Goal: Contribute content: Add original content to the website for others to see

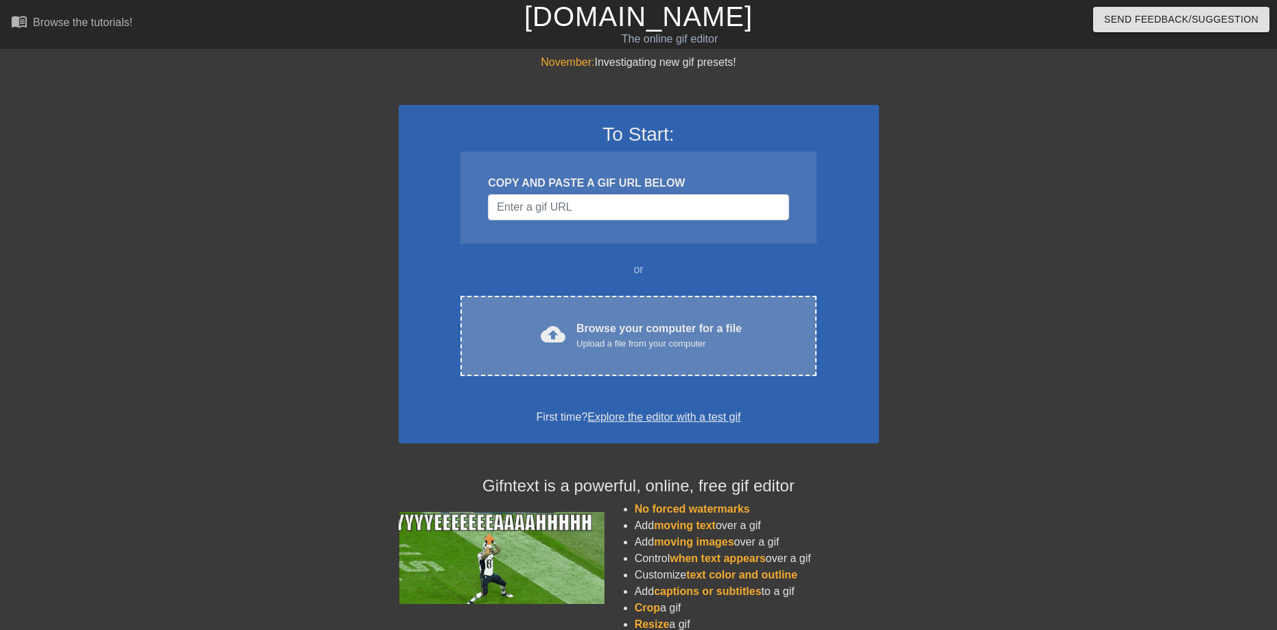
click at [590, 317] on div "cloud_upload Browse your computer for a file Upload a file from your computer C…" at bounding box center [637, 336] width 355 height 80
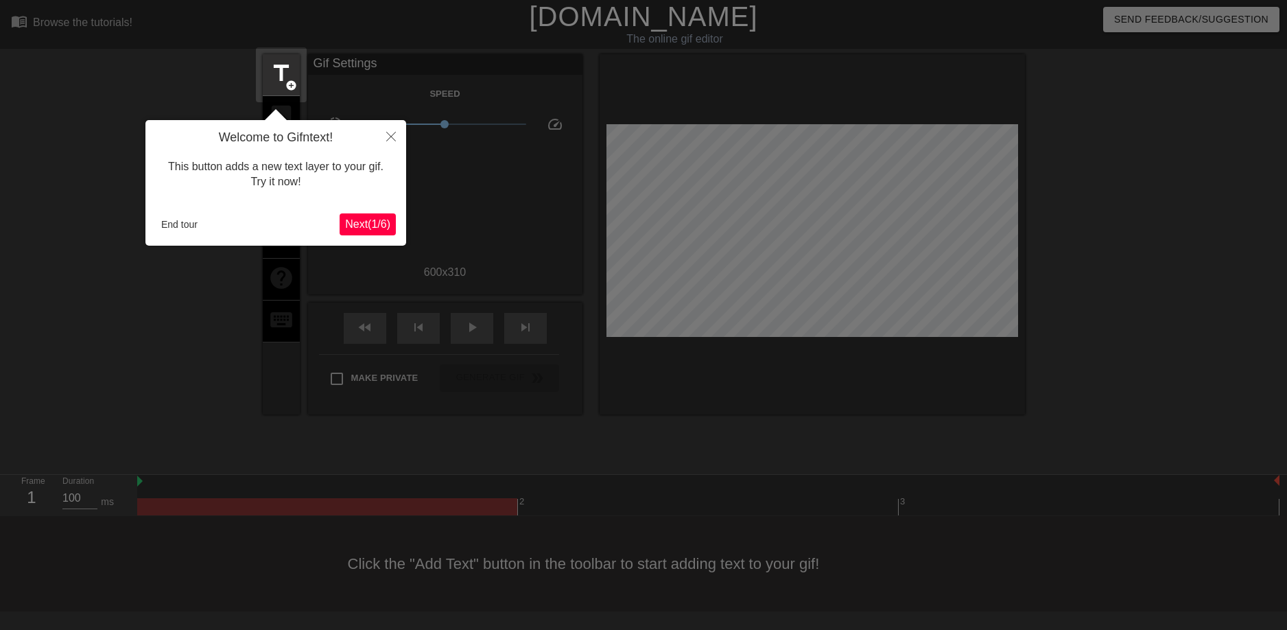
click at [372, 228] on span "Next ( 1 / 6 )" at bounding box center [367, 224] width 45 height 12
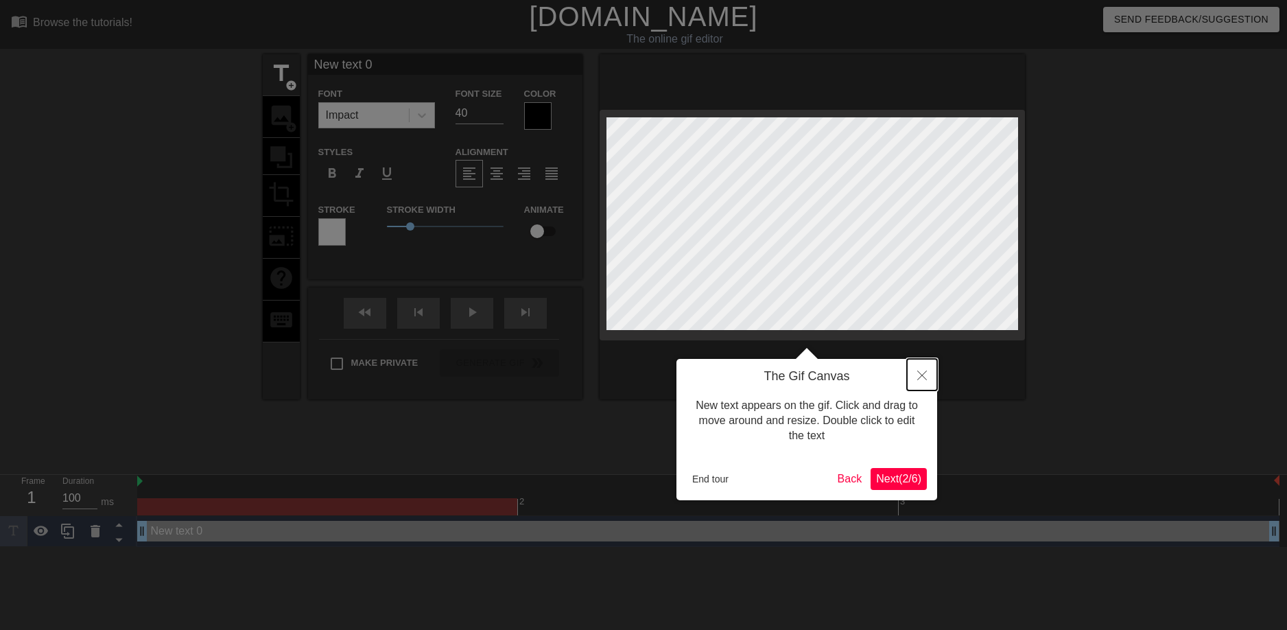
click at [924, 379] on icon "Close" at bounding box center [923, 376] width 10 height 10
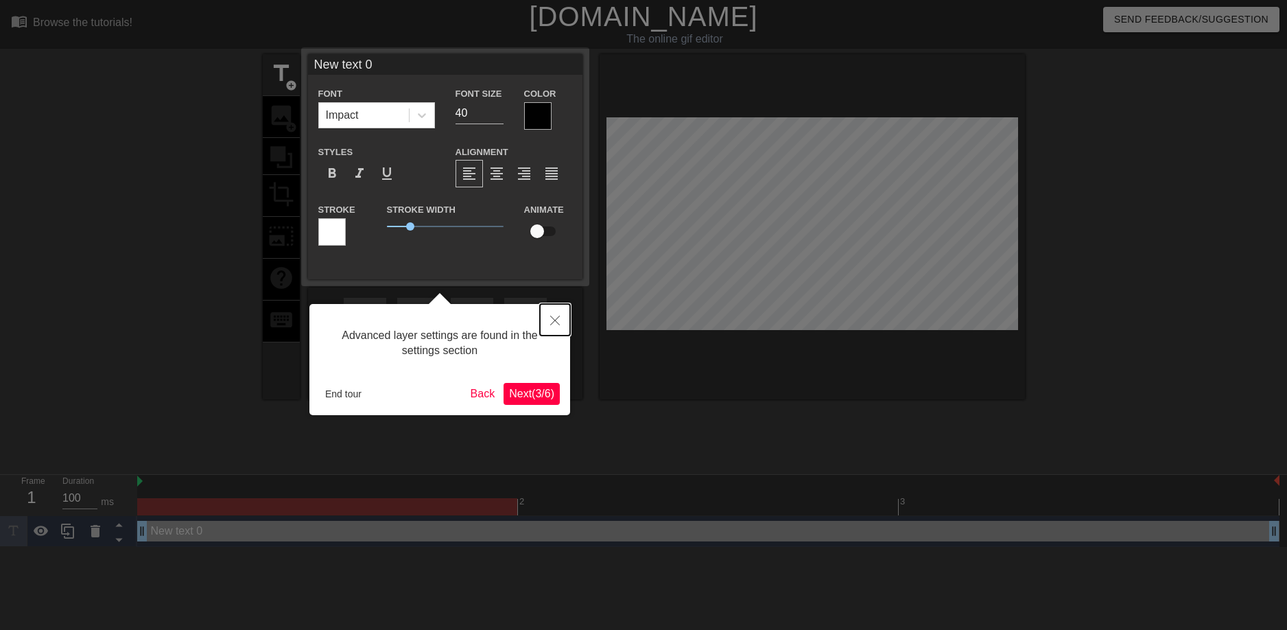
click at [556, 316] on button "Close" at bounding box center [555, 320] width 30 height 32
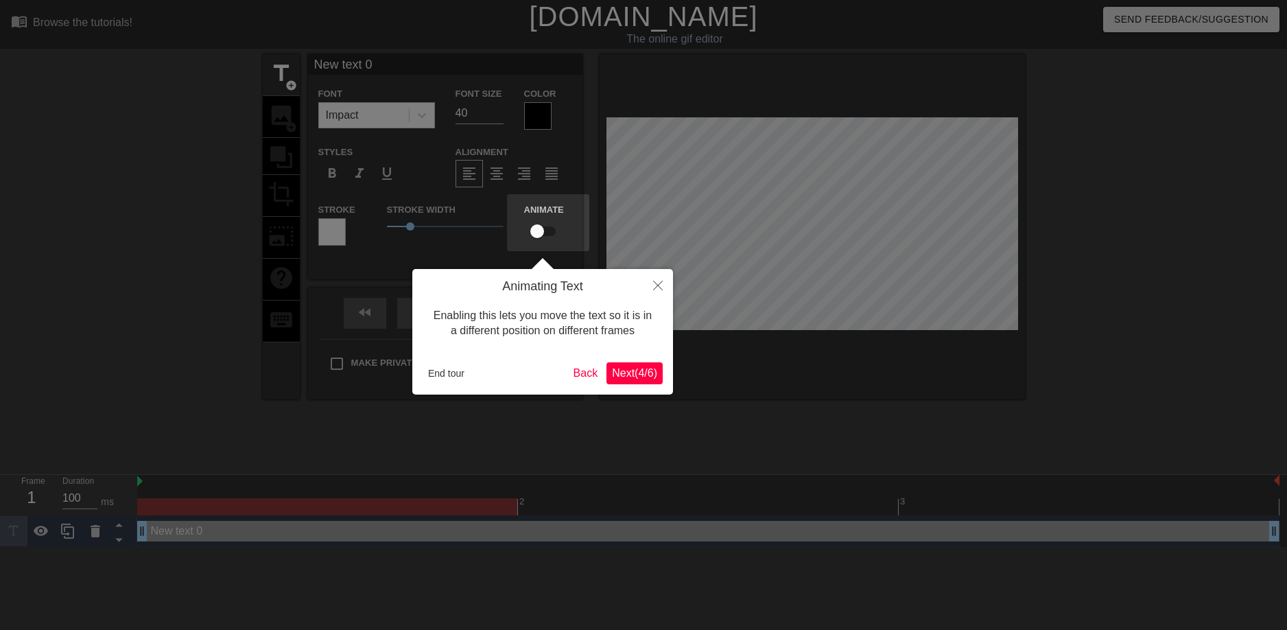
click at [635, 379] on span "Next ( 4 / 6 )" at bounding box center [634, 373] width 45 height 12
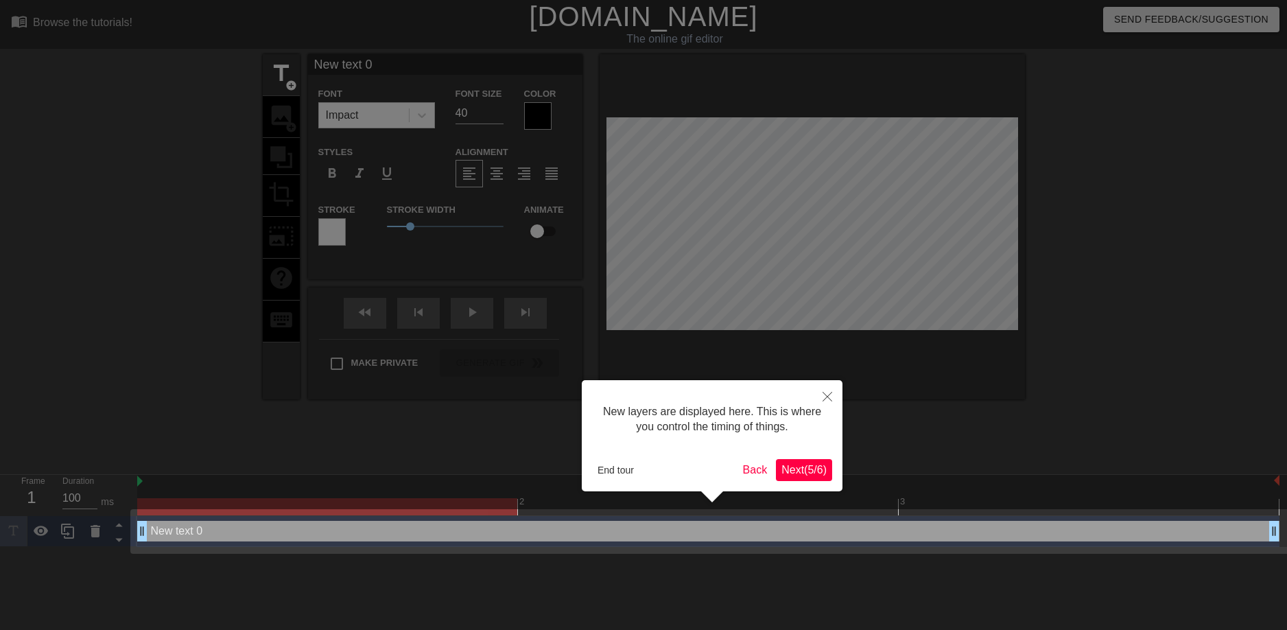
click at [797, 475] on span "Next ( 5 / 6 )" at bounding box center [804, 470] width 45 height 12
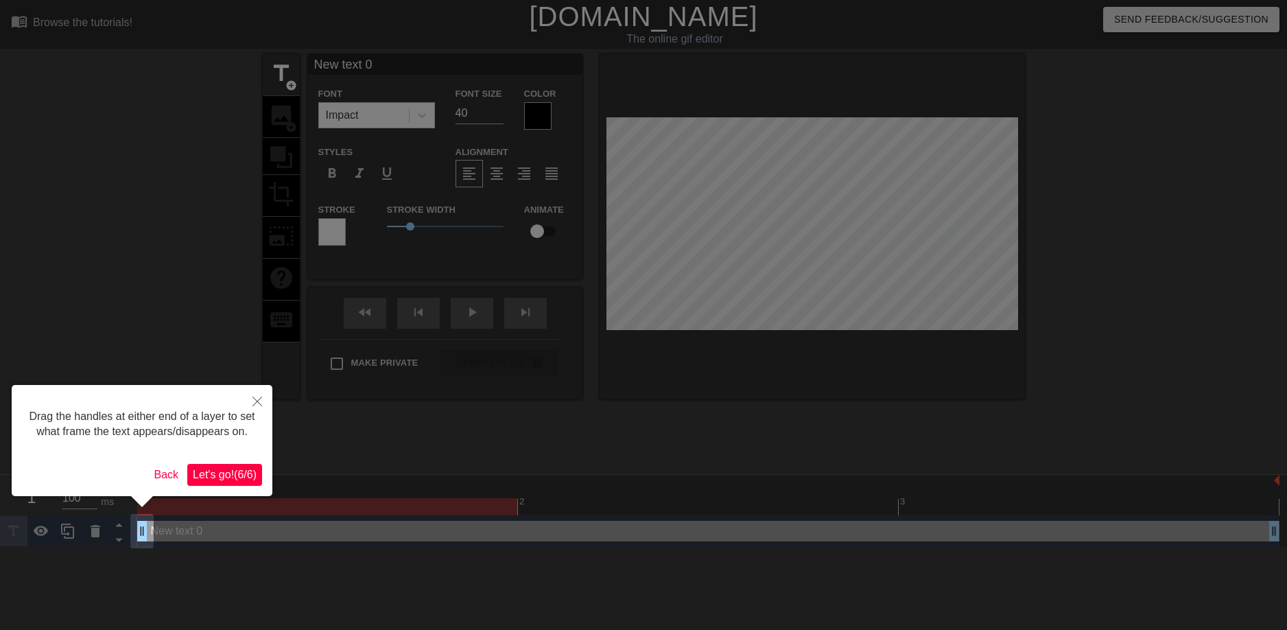
click at [246, 476] on span "Let's go! ( 6 / 6 )" at bounding box center [225, 475] width 64 height 12
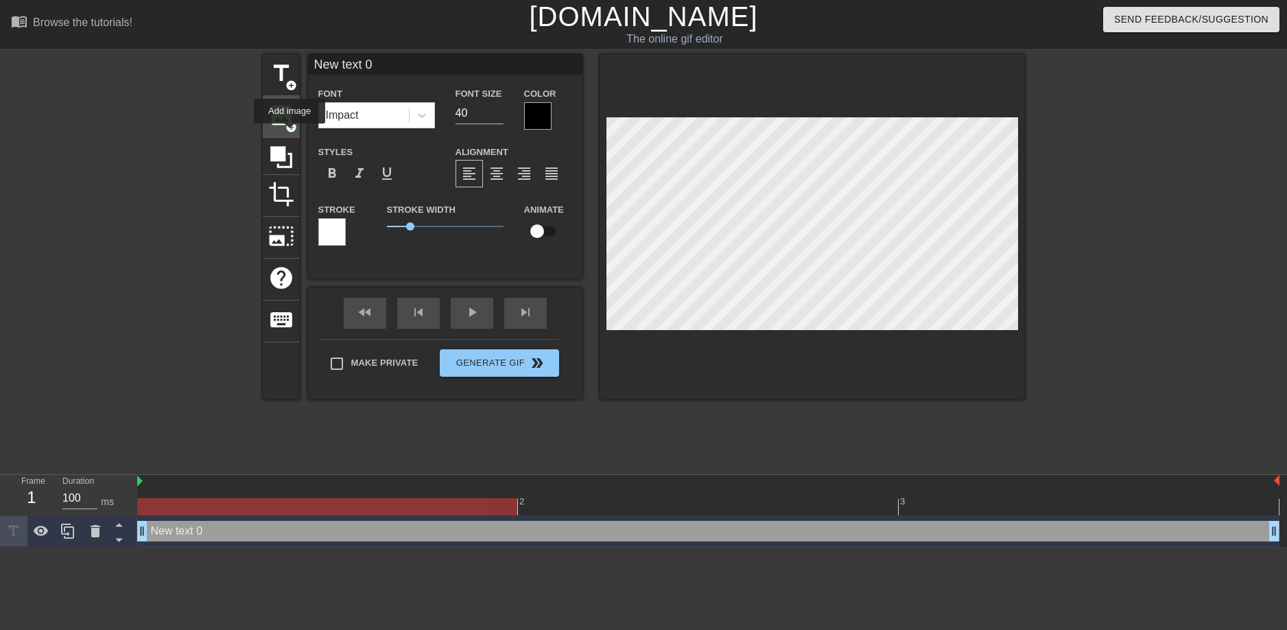
click at [290, 133] on div "image add_circle" at bounding box center [281, 117] width 37 height 42
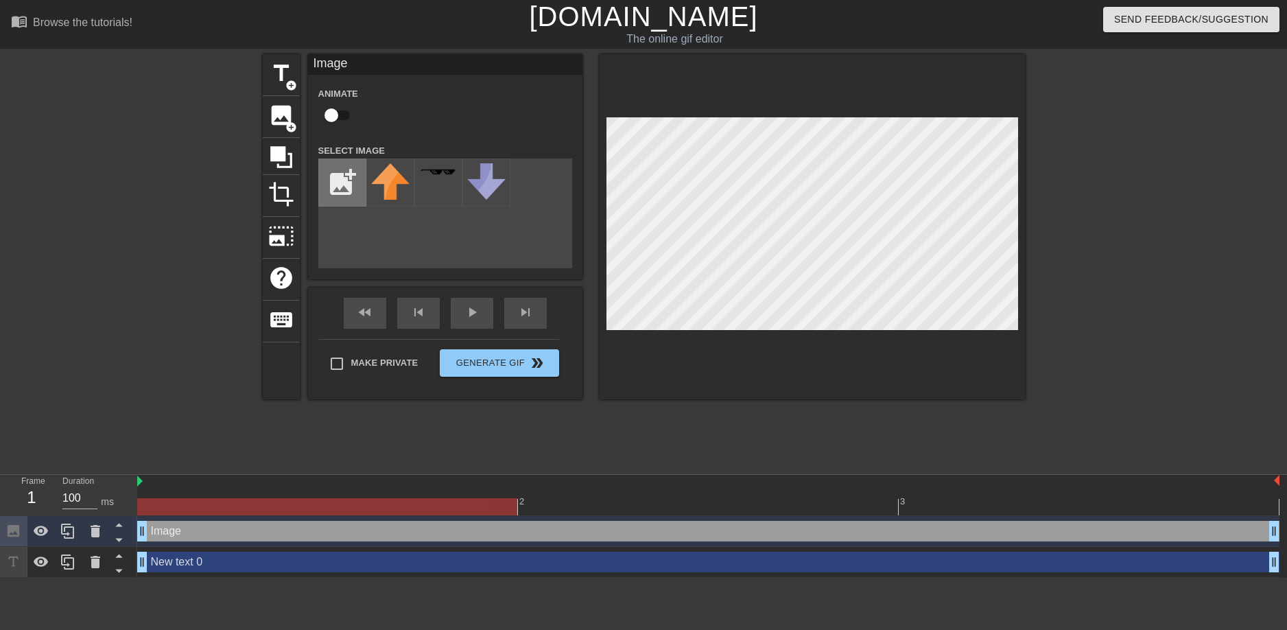
click at [340, 176] on input "file" at bounding box center [342, 182] width 47 height 47
type input "C:\fakepath\cc1e3eb051b700059eca7b79a3f63dcf.gif"
click at [392, 185] on img at bounding box center [390, 190] width 38 height 54
click at [1020, 210] on div at bounding box center [812, 226] width 425 height 345
click at [793, 0] on html "menu_book Browse the tutorials! [DOMAIN_NAME] The online gif editor Send Feedba…" at bounding box center [643, 289] width 1287 height 578
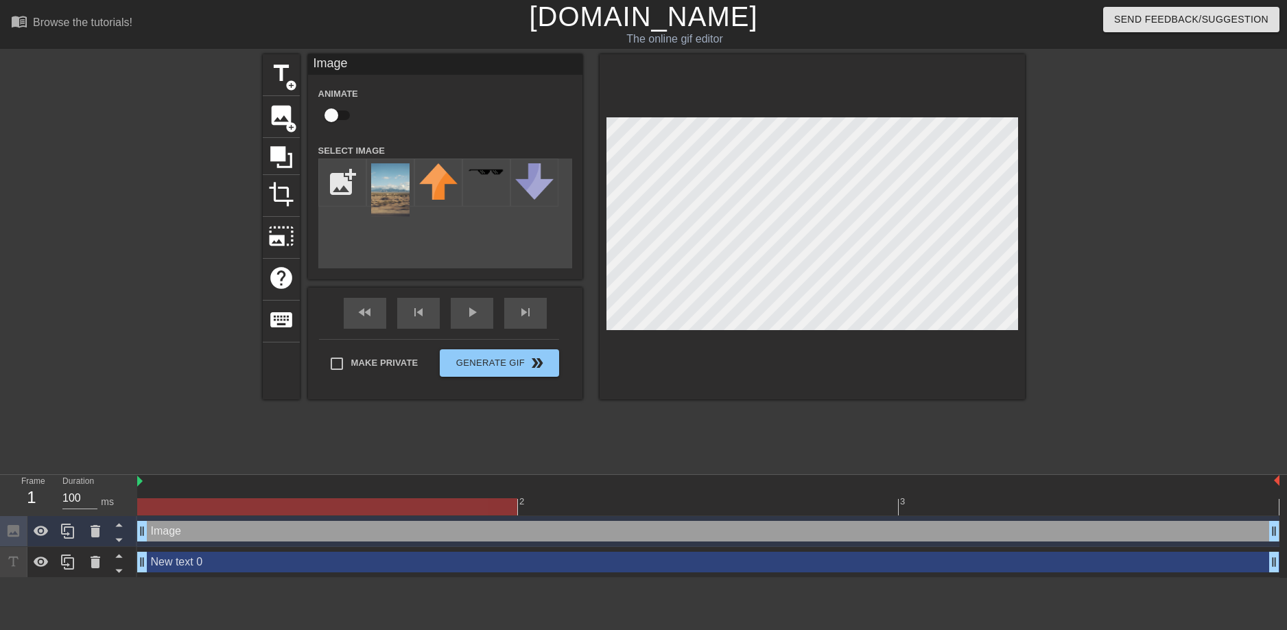
click at [810, 342] on div at bounding box center [812, 226] width 425 height 345
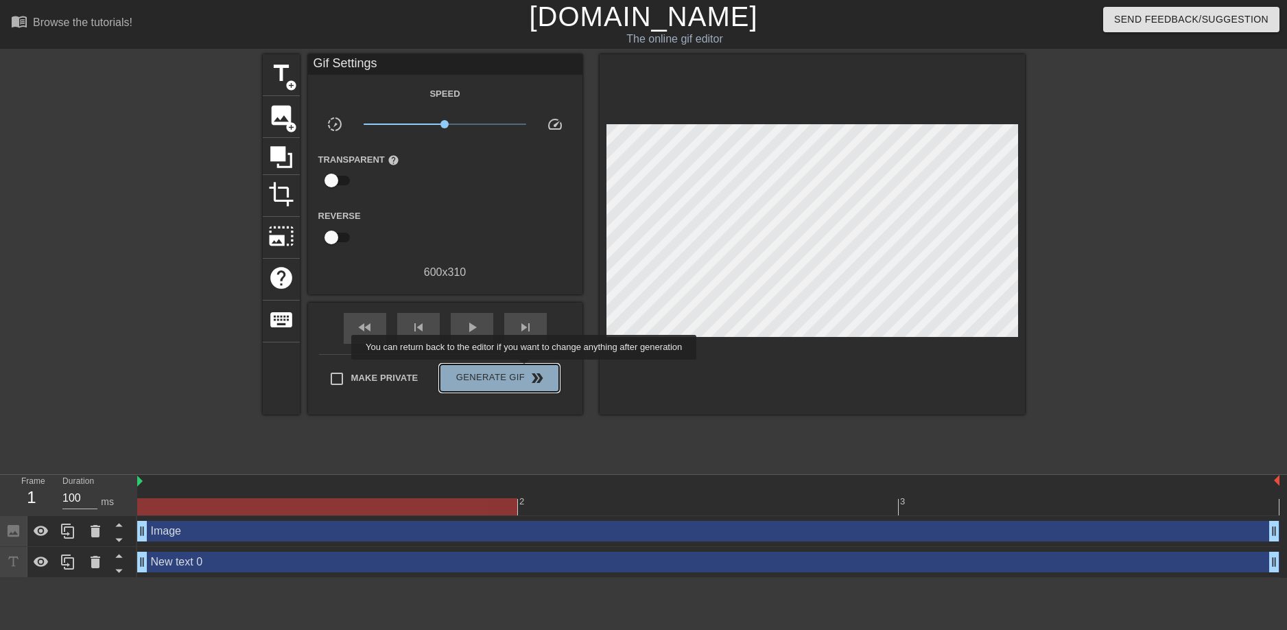
click at [526, 370] on span "Generate Gif double_arrow" at bounding box center [499, 378] width 108 height 16
